Goal: Browse casually

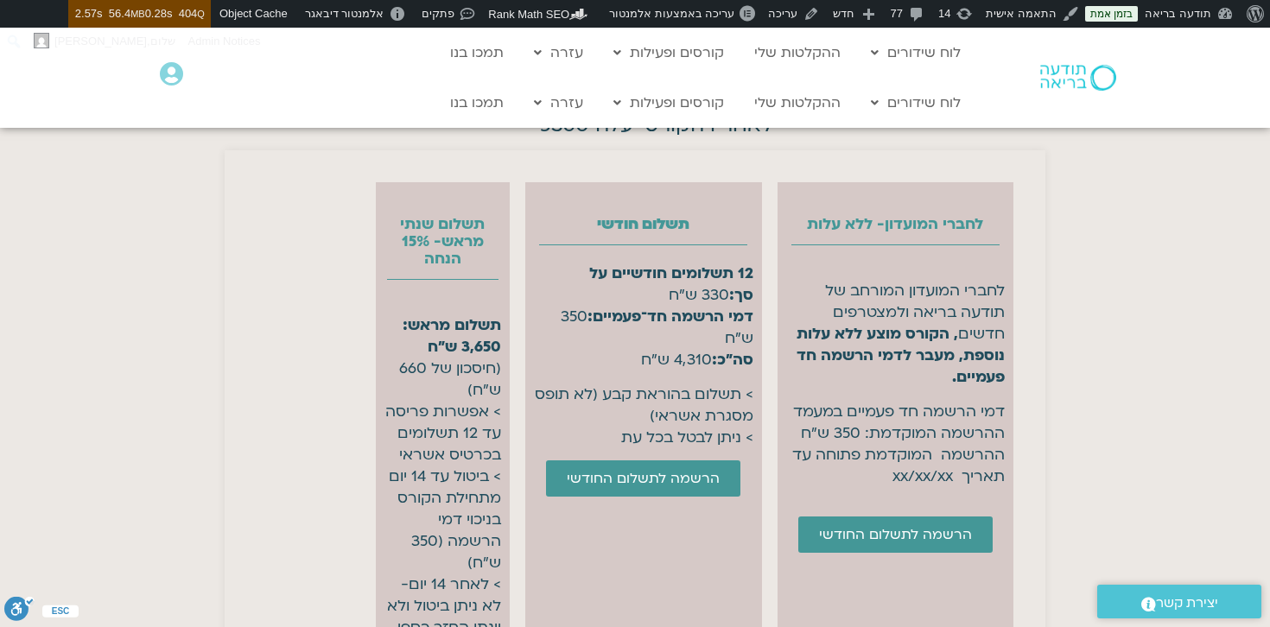
scroll to position [6910, 0]
click at [445, 294] on div at bounding box center [444, 280] width 118 height 27
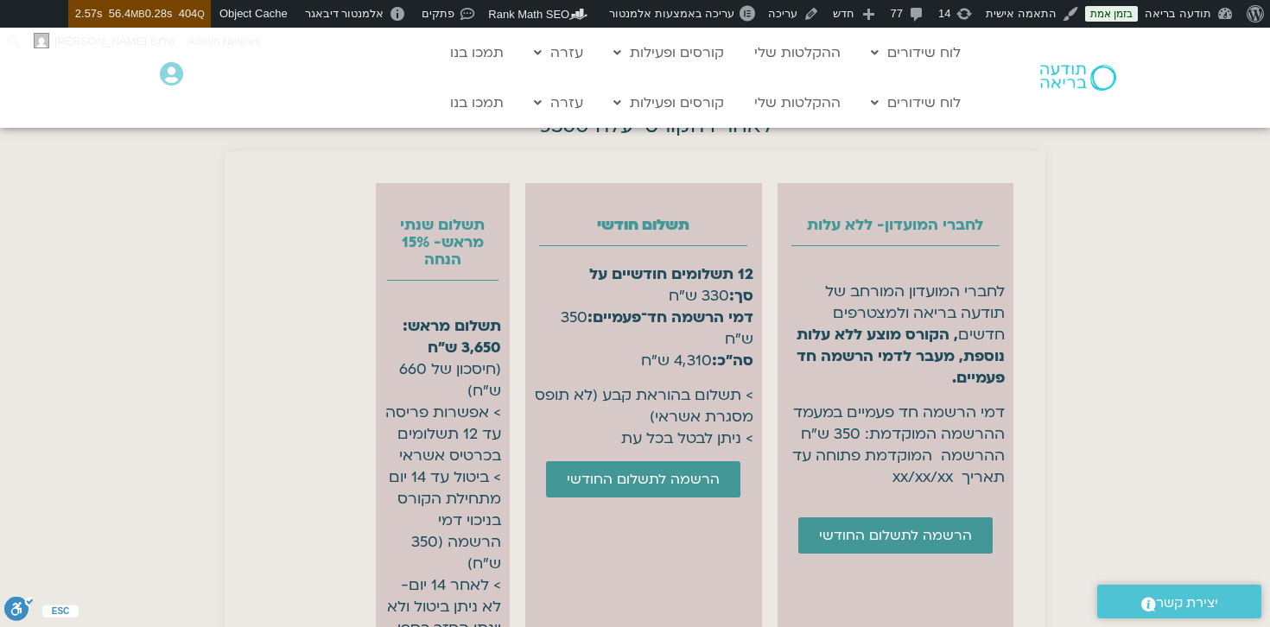
click at [445, 294] on div at bounding box center [444, 280] width 118 height 27
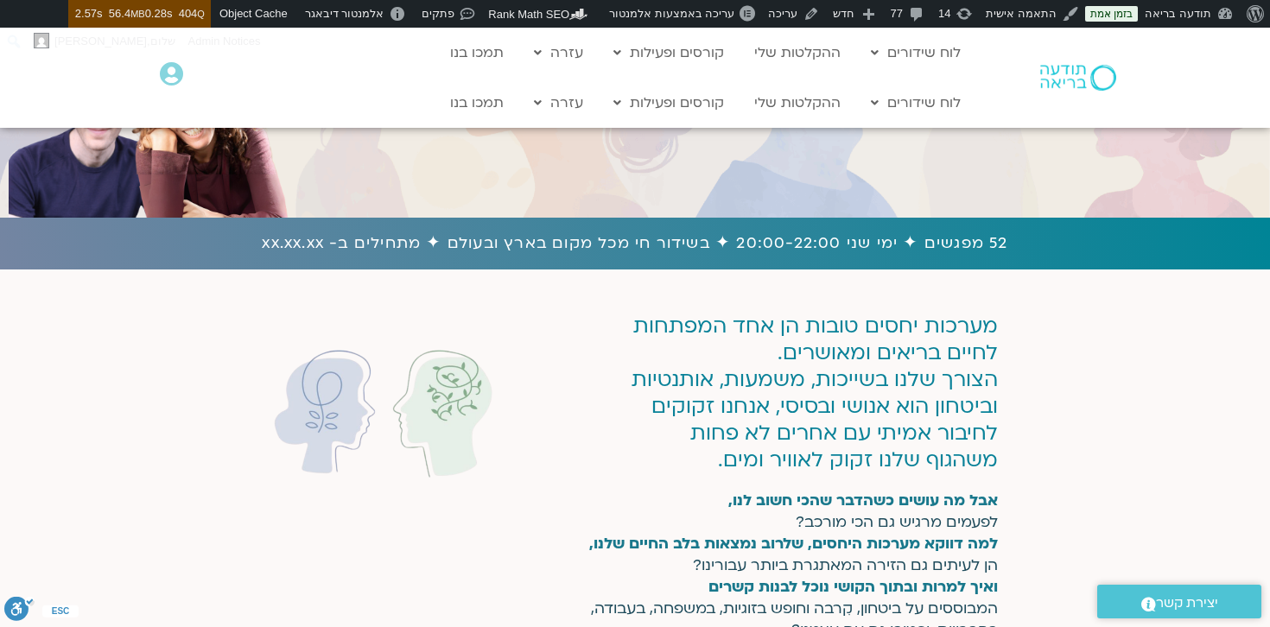
scroll to position [0, 0]
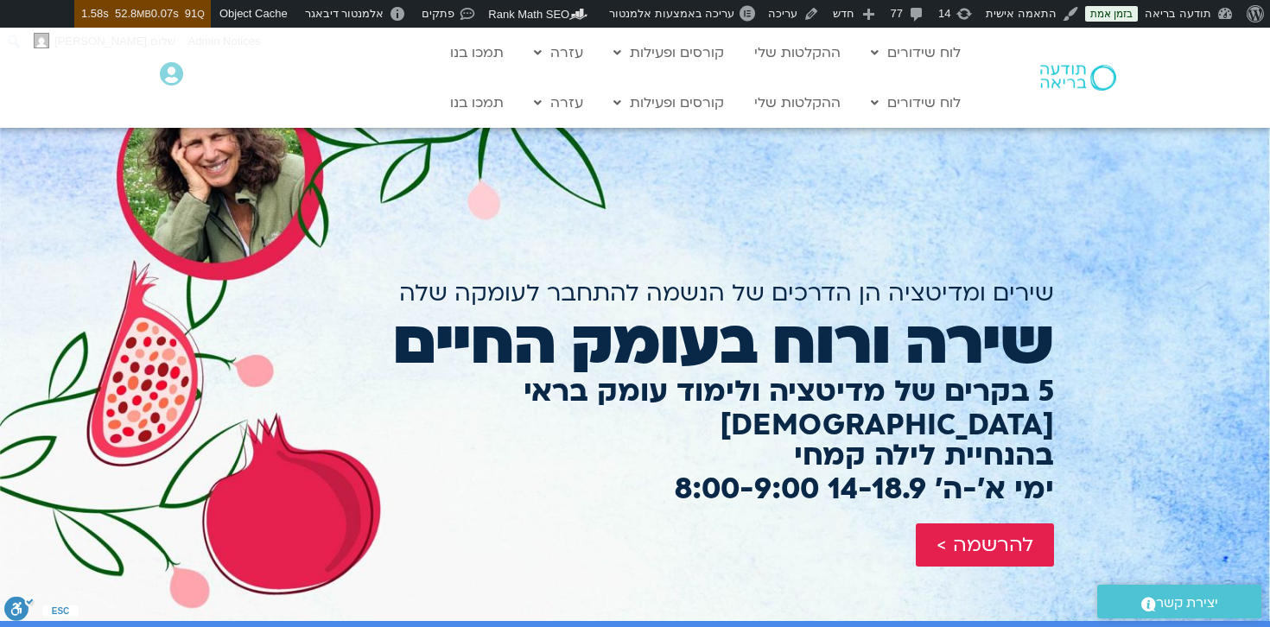
click at [681, 385] on h2 "5 בקרים של מדיטציה ולימוד עומק בראי הבודהיזם" at bounding box center [635, 408] width 838 height 67
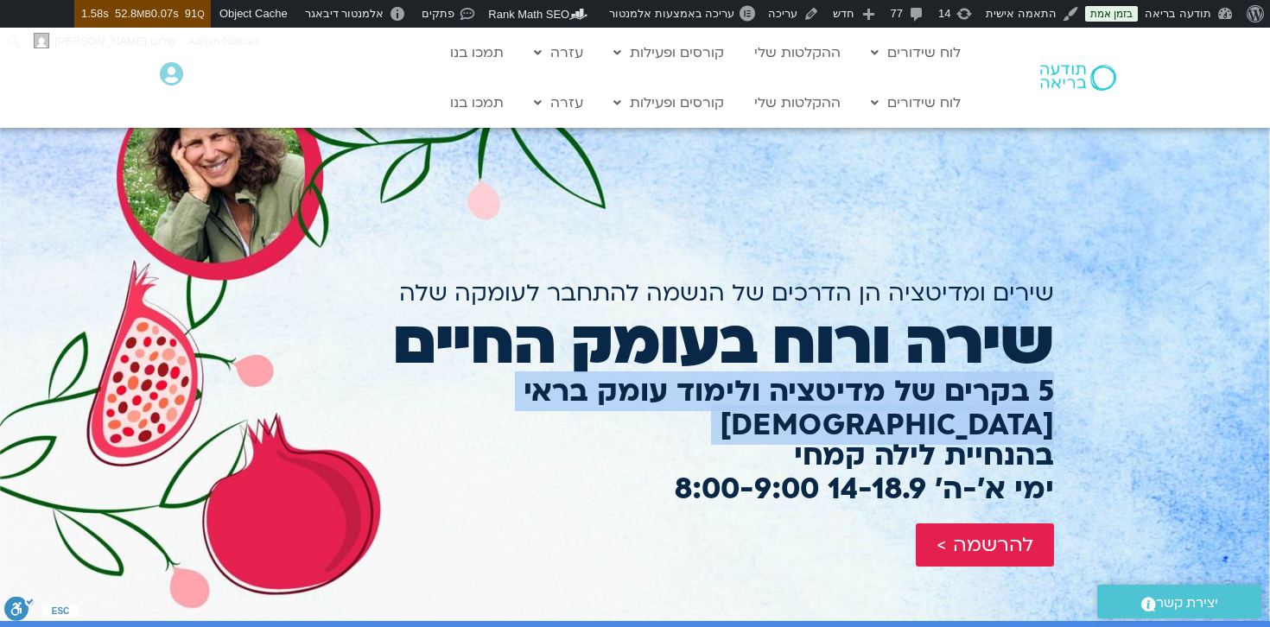
click at [681, 385] on h2 "5 בקרים של מדיטציה ולימוד עומק בראי הבודהיזם" at bounding box center [635, 408] width 838 height 67
click at [697, 386] on h2 "5 בקרים של מדיטציה ולימוד עומק בראי הבודהיזם" at bounding box center [635, 408] width 838 height 67
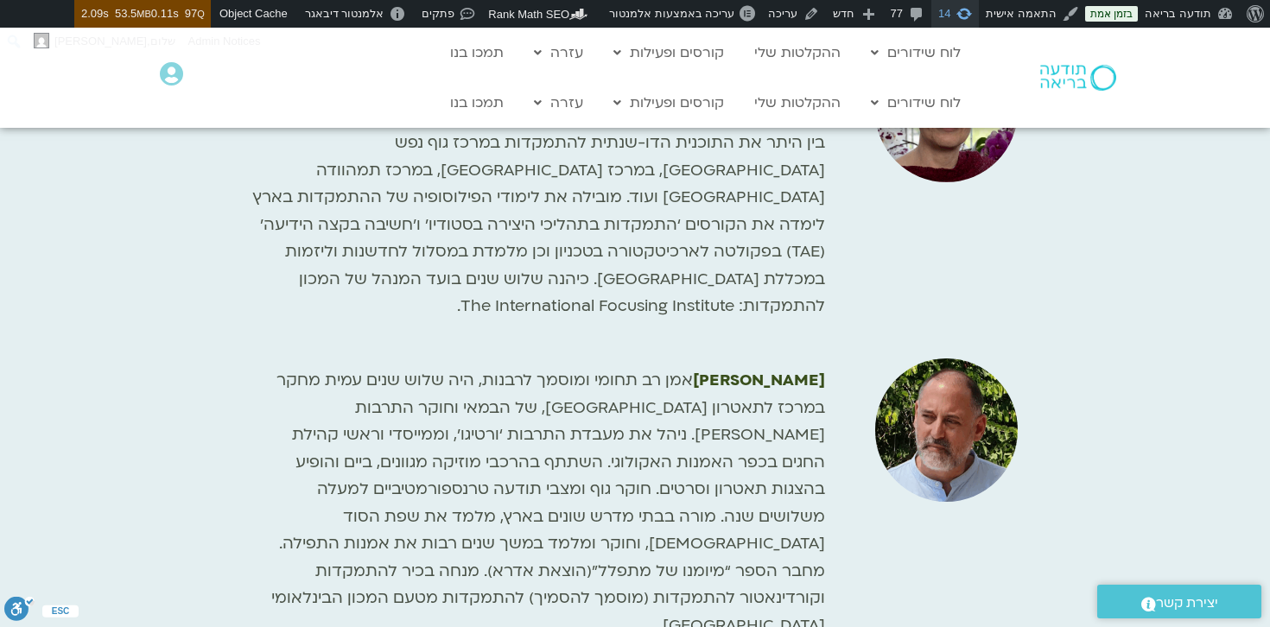
scroll to position [2523, 0]
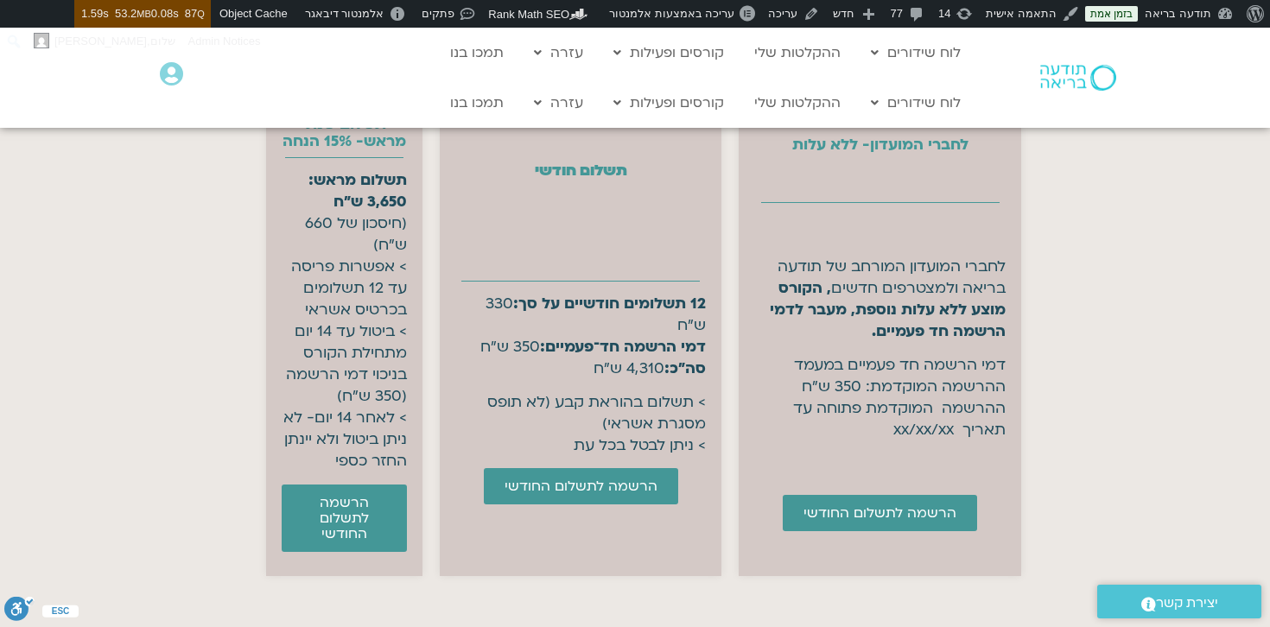
scroll to position [7010, 0]
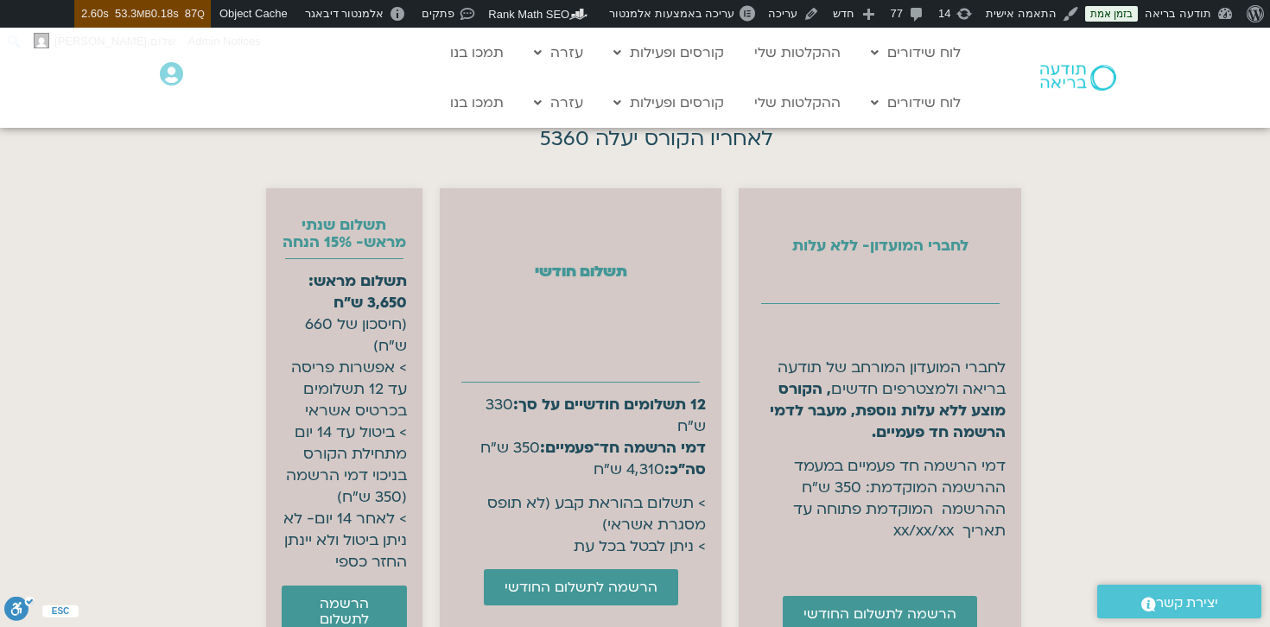
scroll to position [6910, 0]
